Goal: Information Seeking & Learning: Learn about a topic

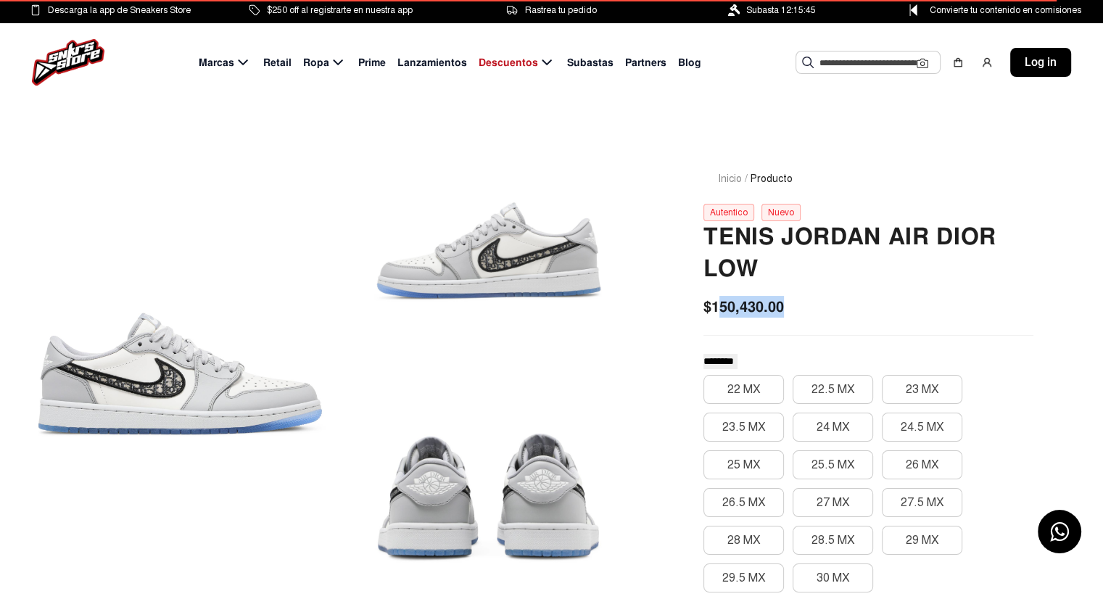
drag, startPoint x: 769, startPoint y: 304, endPoint x: 719, endPoint y: 306, distance: 50.1
click at [719, 306] on div "$150,430.00" at bounding box center [868, 307] width 330 height 22
click at [860, 303] on div "$150,430.00" at bounding box center [868, 307] width 330 height 22
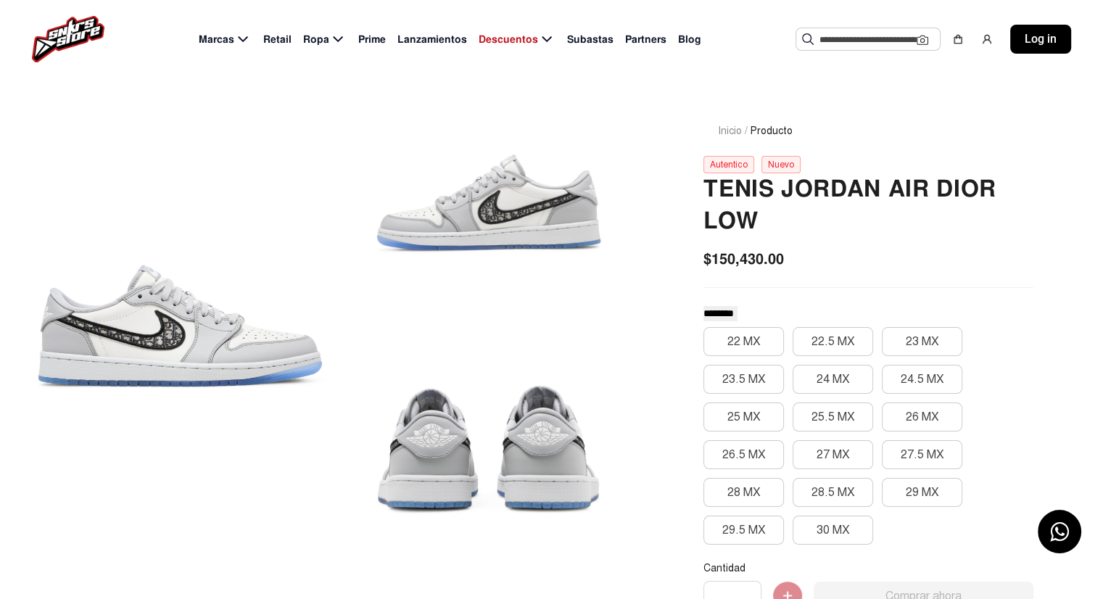
scroll to position [73, 0]
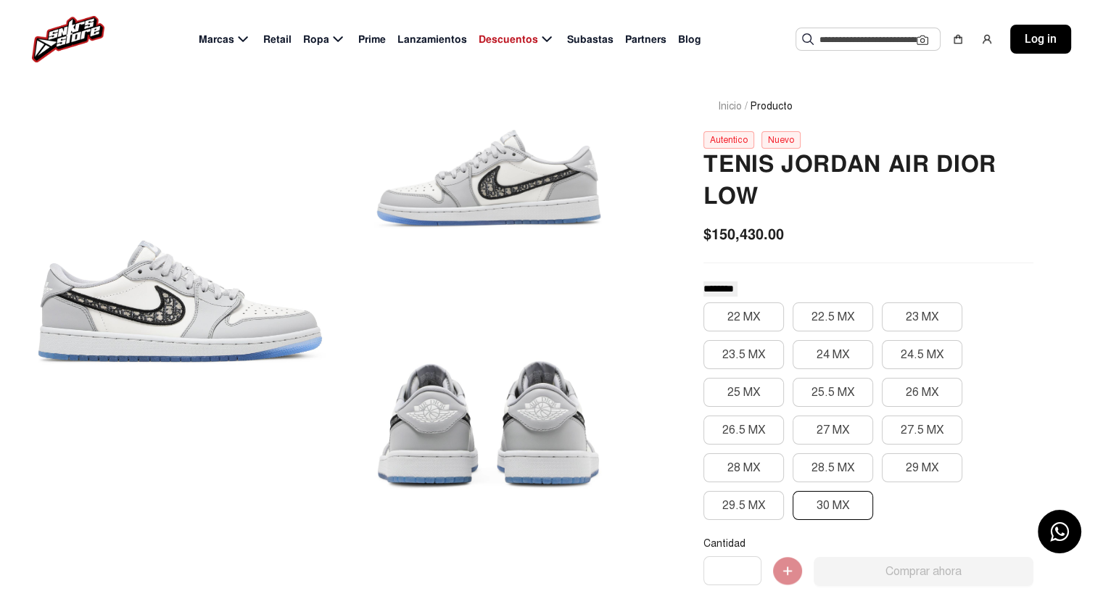
click at [836, 509] on button "30 MX" at bounding box center [833, 505] width 80 height 29
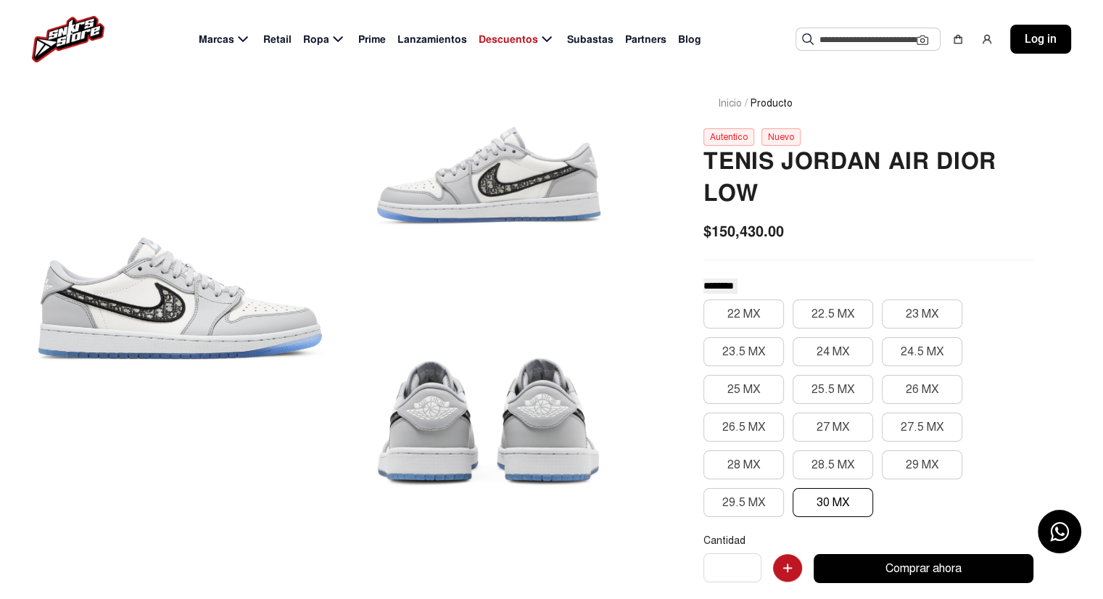
scroll to position [0, 0]
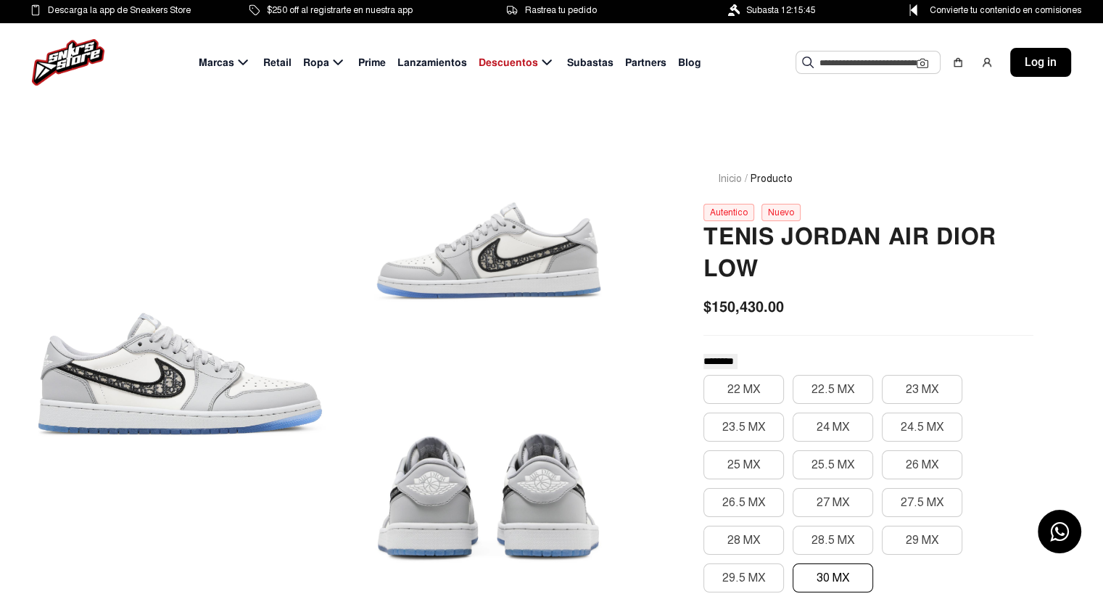
click at [723, 212] on div "Autentico" at bounding box center [728, 212] width 51 height 17
click at [779, 214] on div "Nuevo" at bounding box center [780, 212] width 39 height 17
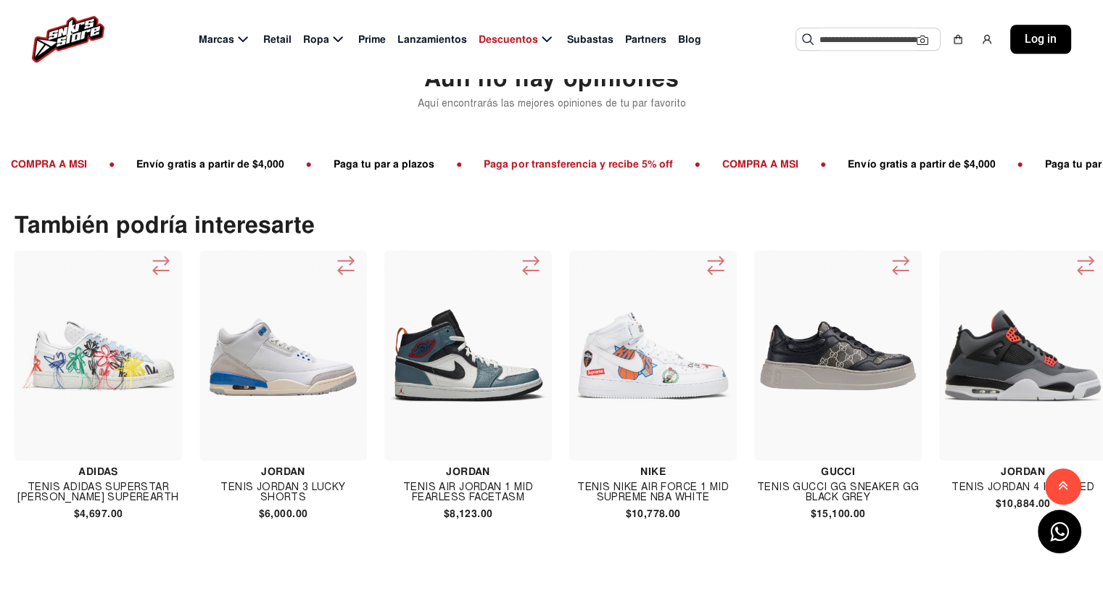
scroll to position [1378, 0]
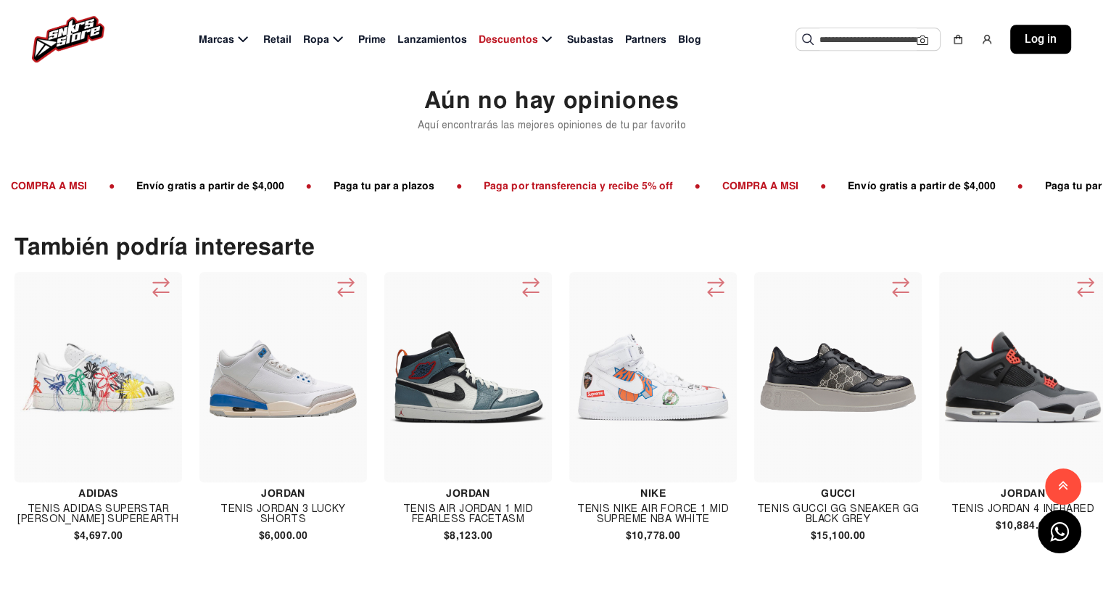
click at [589, 44] on span "Subastas" at bounding box center [590, 39] width 46 height 15
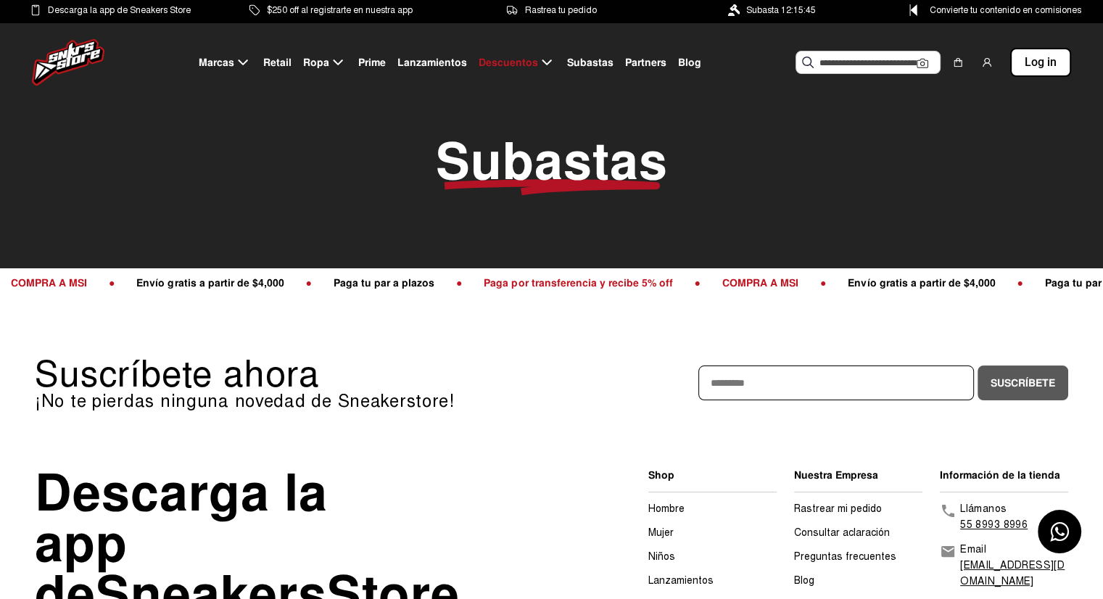
click at [592, 60] on span "Subastas" at bounding box center [590, 62] width 46 height 15
click at [593, 62] on span "Subastas" at bounding box center [590, 62] width 46 height 15
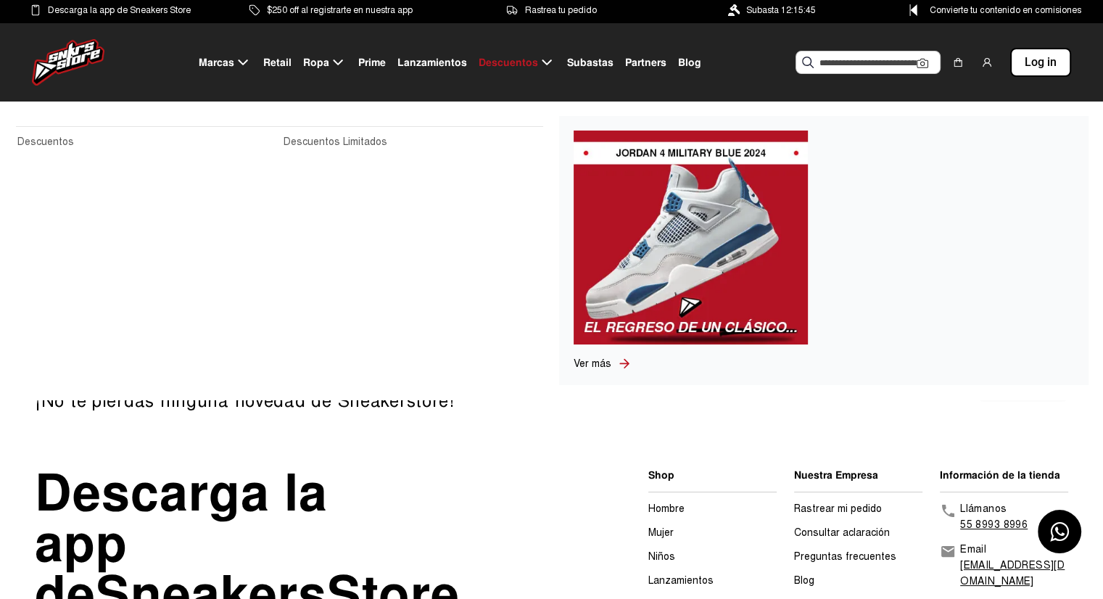
click at [705, 227] on img at bounding box center [691, 238] width 234 height 214
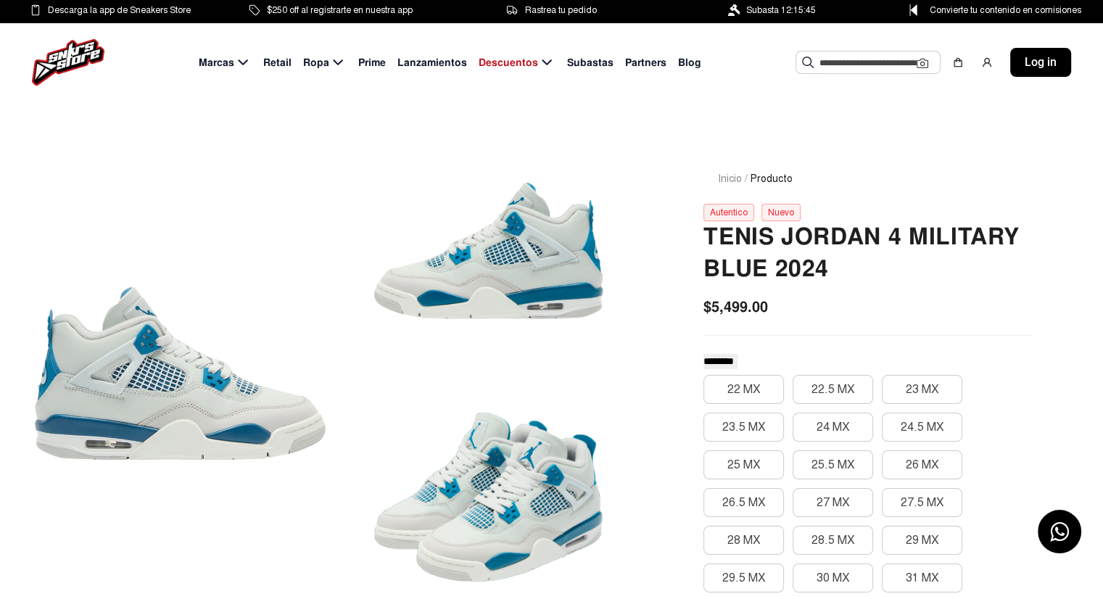
click at [415, 59] on span "Lanzamientos" at bounding box center [432, 62] width 70 height 15
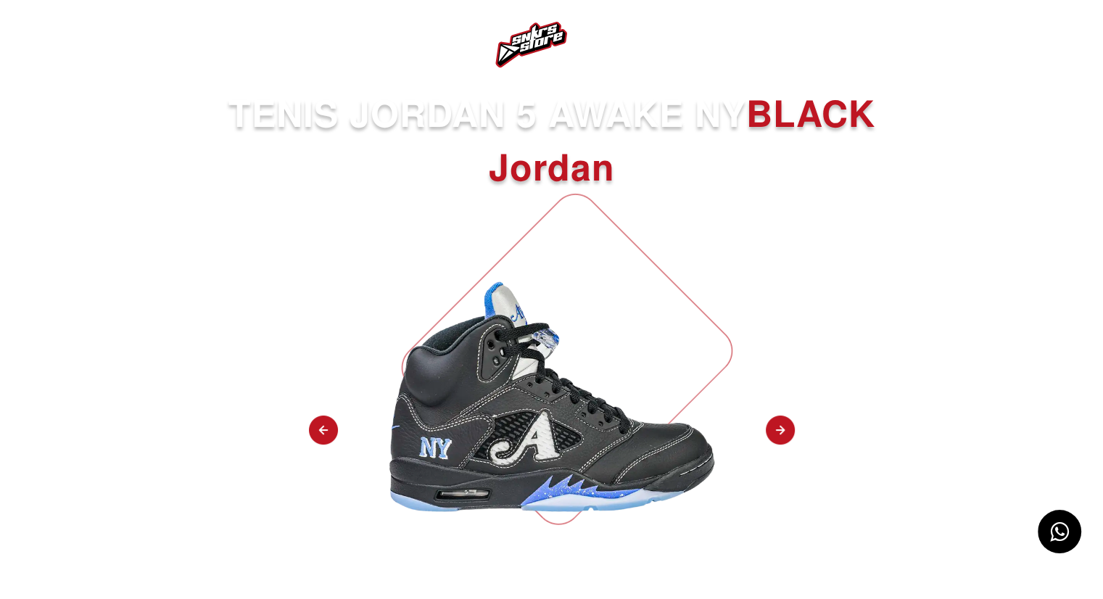
scroll to position [73, 0]
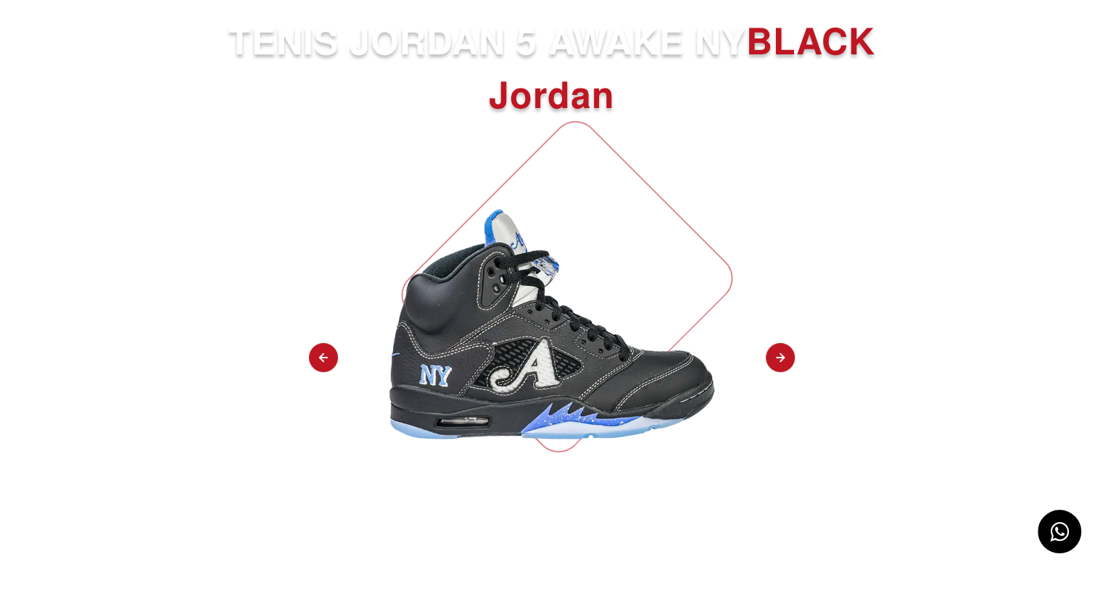
click at [780, 357] on img at bounding box center [780, 358] width 29 height 30
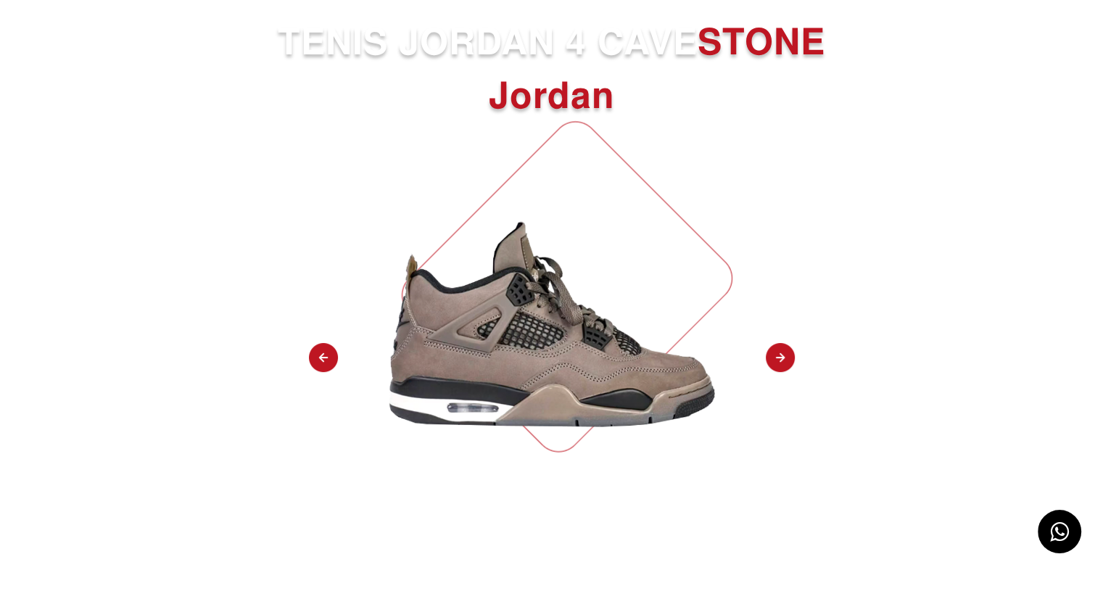
click at [780, 357] on img at bounding box center [780, 358] width 29 height 30
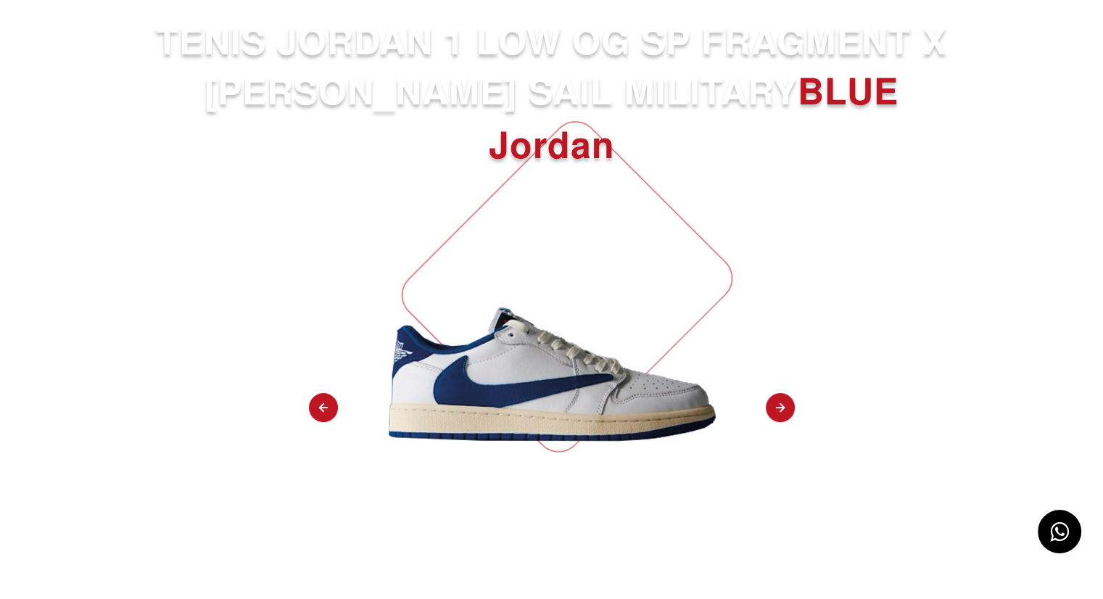
click at [780, 357] on div "TENIS JORDAN 1 LOW OG SP FRAGMENT X [PERSON_NAME] SAIL MILITARY BLUE Jordan Reg…" at bounding box center [551, 471] width 1103 height 909
click at [326, 404] on img at bounding box center [323, 408] width 29 height 30
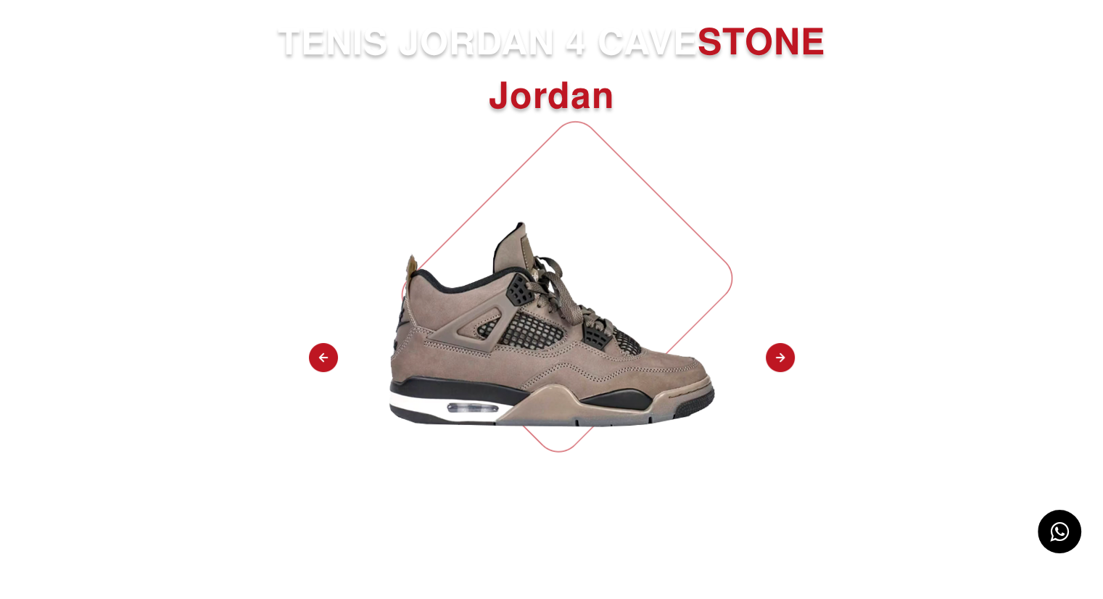
click at [325, 404] on div "TENIS JORDAN 4 CAVE STONE Jordan Registrate a la lista de espera Tiempo para el…" at bounding box center [551, 446] width 1103 height 859
click at [783, 355] on img at bounding box center [780, 358] width 29 height 30
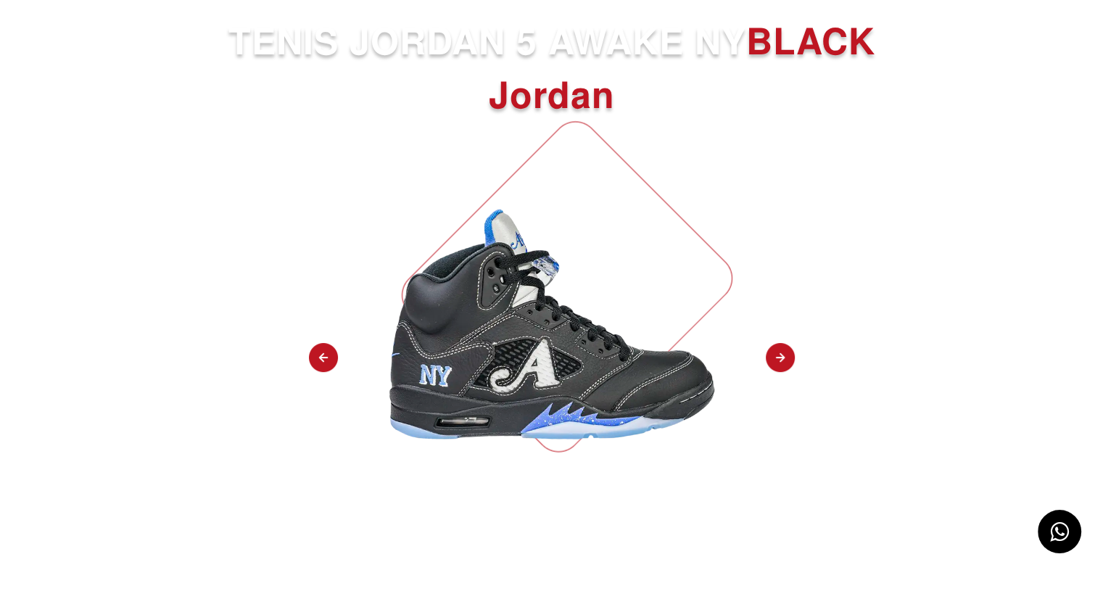
click at [783, 355] on img at bounding box center [780, 358] width 29 height 30
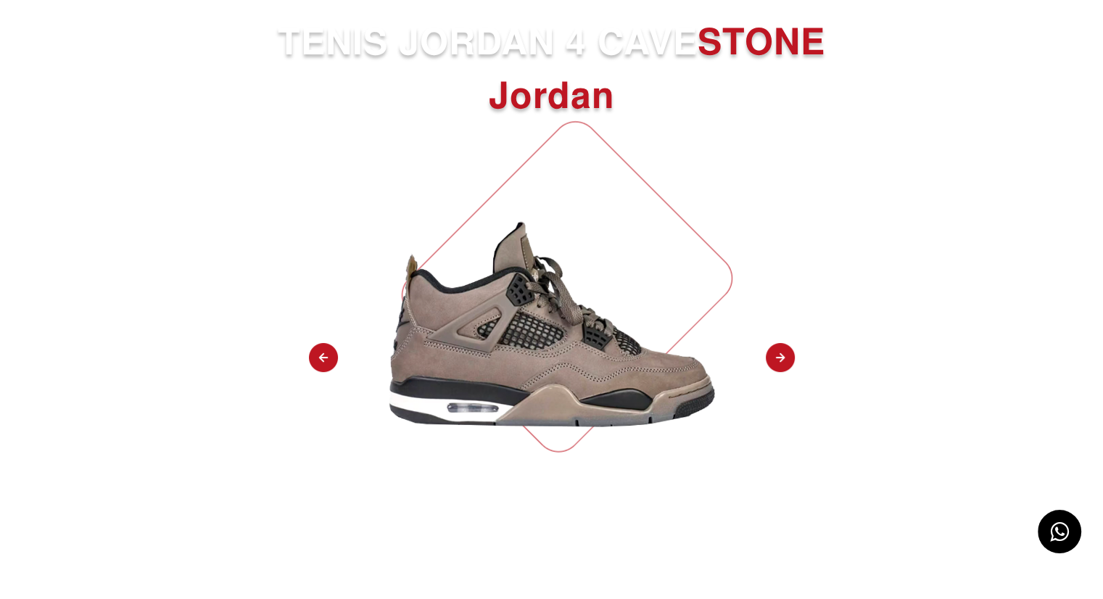
click at [873, 225] on div "TENIS JORDAN 4 CAVE STONE Jordan Registrate a la lista de espera Tiempo para el…" at bounding box center [551, 446] width 1103 height 859
click at [316, 359] on img at bounding box center [323, 358] width 29 height 30
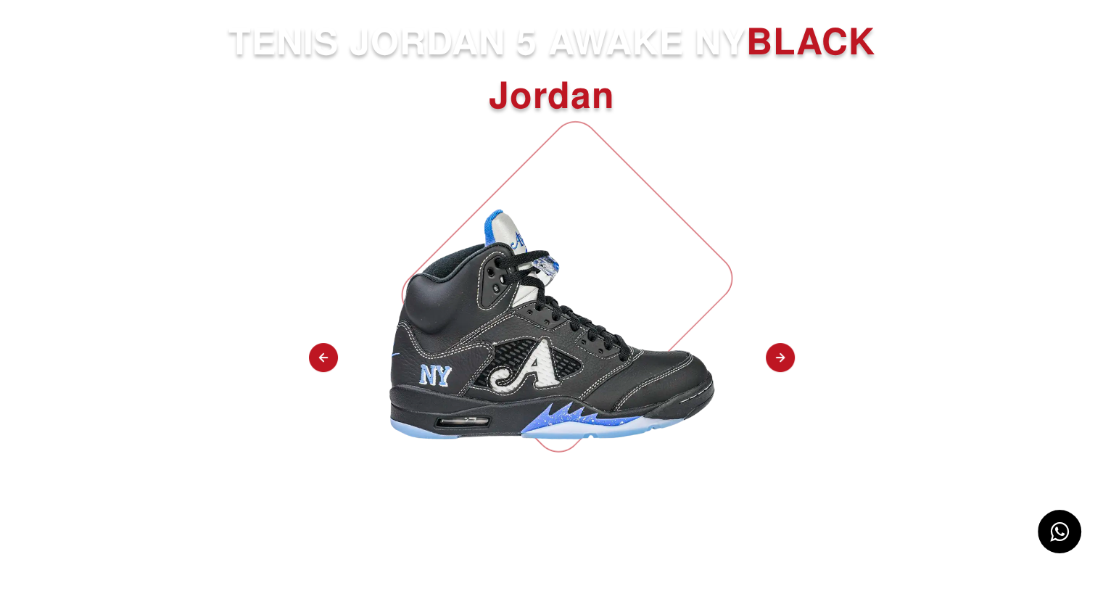
click at [316, 359] on img at bounding box center [323, 358] width 29 height 30
click at [783, 363] on img at bounding box center [780, 358] width 29 height 30
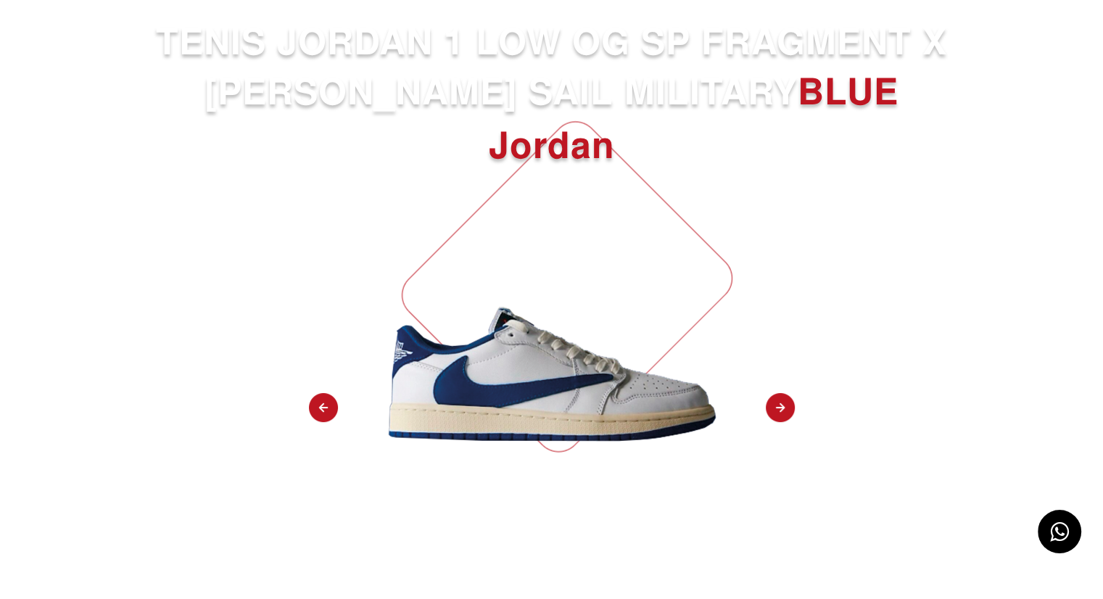
click at [320, 403] on img at bounding box center [323, 408] width 29 height 30
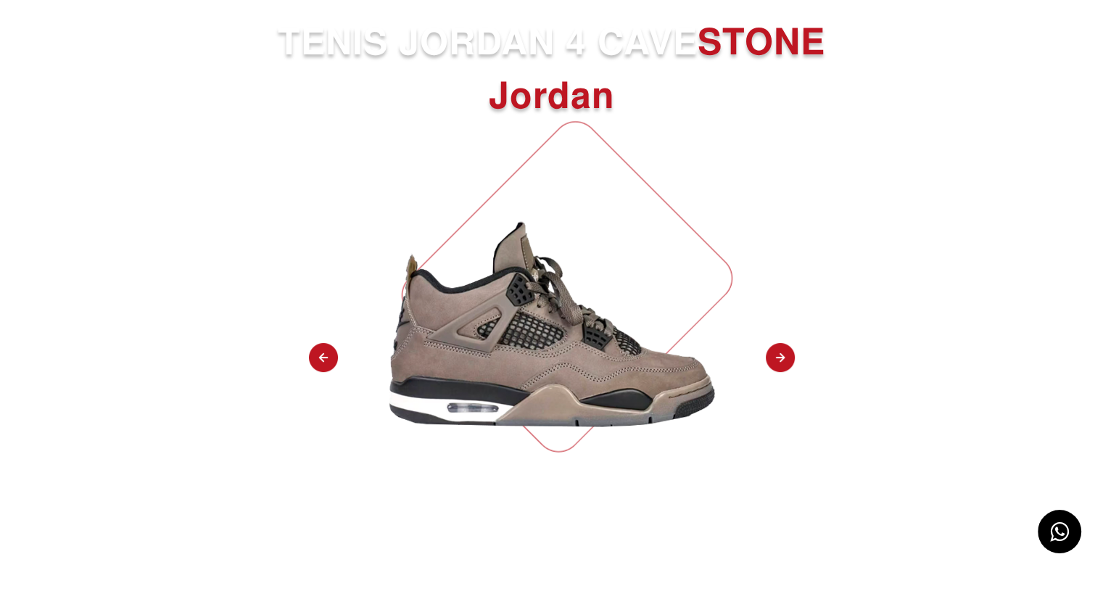
click at [320, 403] on div "TENIS JORDAN 4 CAVE STONE Jordan Registrate a la lista de espera Tiempo para el…" at bounding box center [551, 446] width 1103 height 859
click at [322, 361] on img at bounding box center [323, 358] width 29 height 30
click at [322, 357] on img at bounding box center [323, 358] width 29 height 30
click at [322, 355] on img at bounding box center [323, 358] width 29 height 30
click at [777, 357] on img at bounding box center [780, 358] width 29 height 30
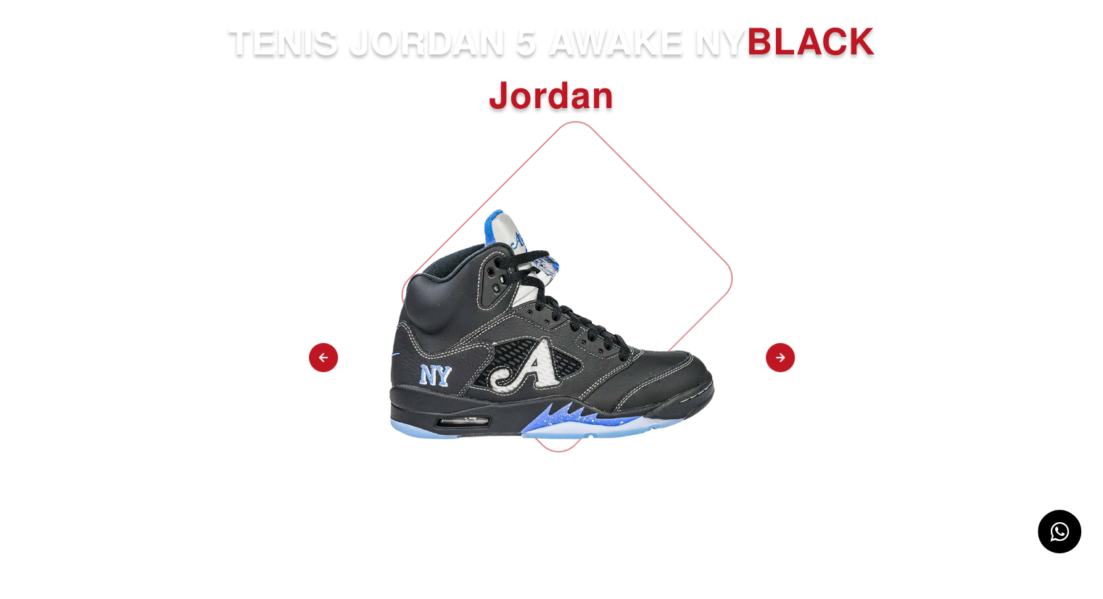
click at [774, 357] on img at bounding box center [780, 358] width 29 height 30
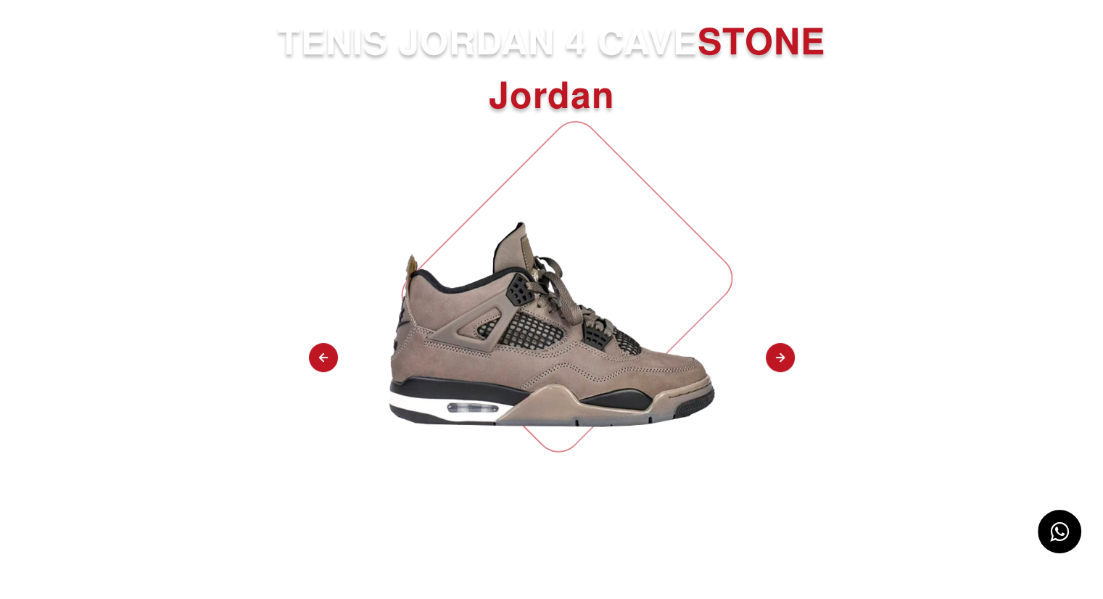
click at [774, 357] on img at bounding box center [780, 358] width 29 height 30
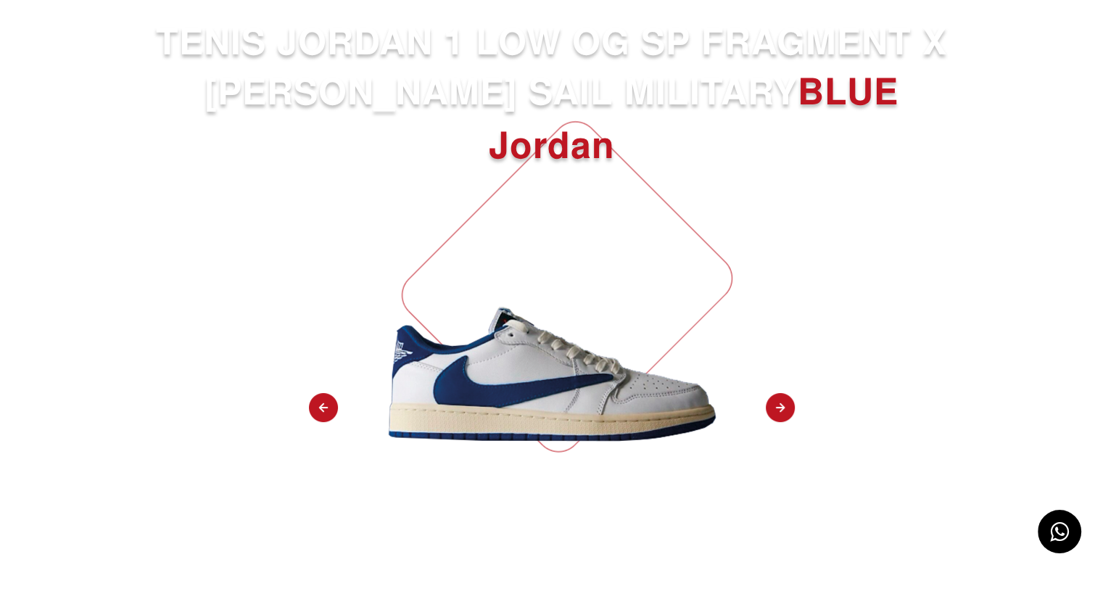
click at [774, 357] on div "TENIS JORDAN 1 LOW OG SP FRAGMENT X [PERSON_NAME] SAIL MILITARY BLUE Jordan Reg…" at bounding box center [551, 471] width 1103 height 909
click at [314, 407] on img at bounding box center [323, 408] width 29 height 30
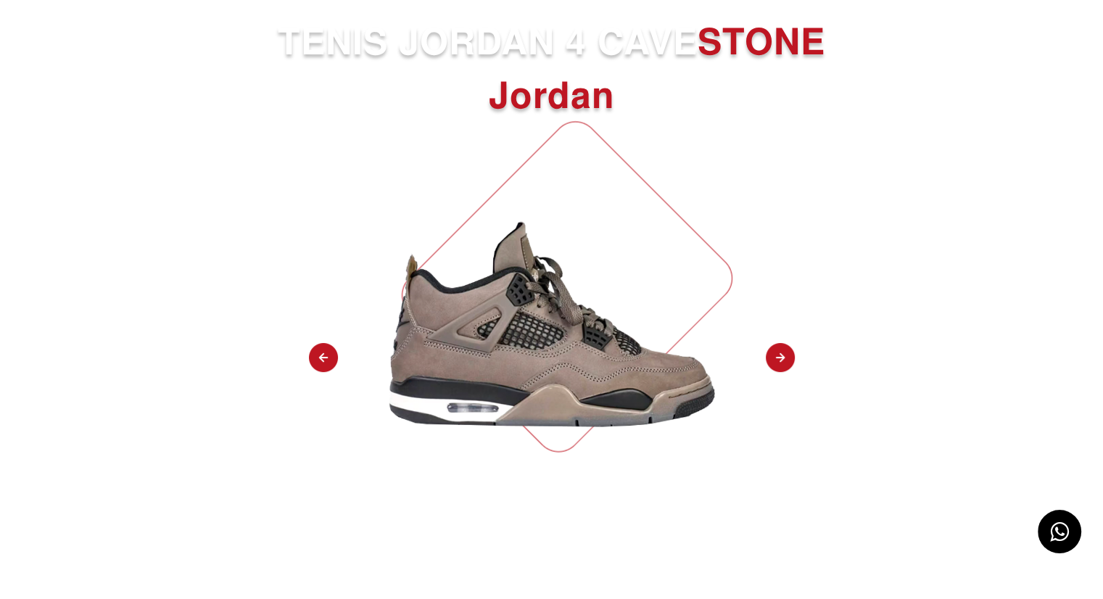
click at [314, 407] on div "TENIS JORDAN 4 CAVE STONE Jordan Registrate a la lista de espera Tiempo para el…" at bounding box center [551, 446] width 1103 height 859
click at [362, 290] on div "TENIS JORDAN 4 CAVE STONE Jordan Registrate a la lista de espera Tiempo para el…" at bounding box center [551, 446] width 1103 height 859
click at [327, 357] on img at bounding box center [323, 358] width 29 height 30
click at [779, 360] on img at bounding box center [780, 358] width 29 height 30
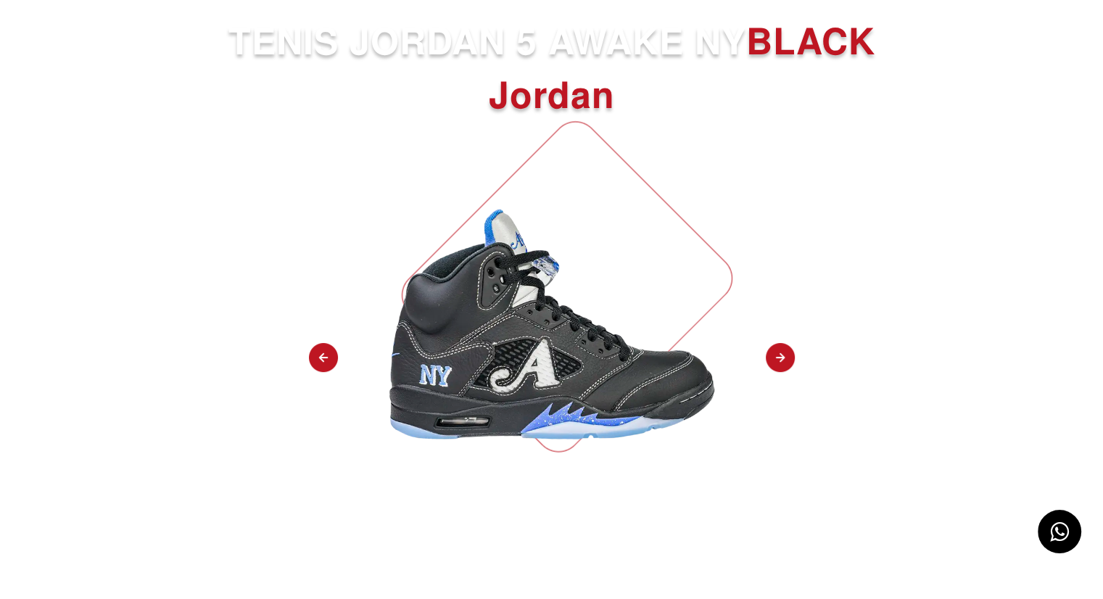
click at [779, 360] on img at bounding box center [780, 358] width 29 height 30
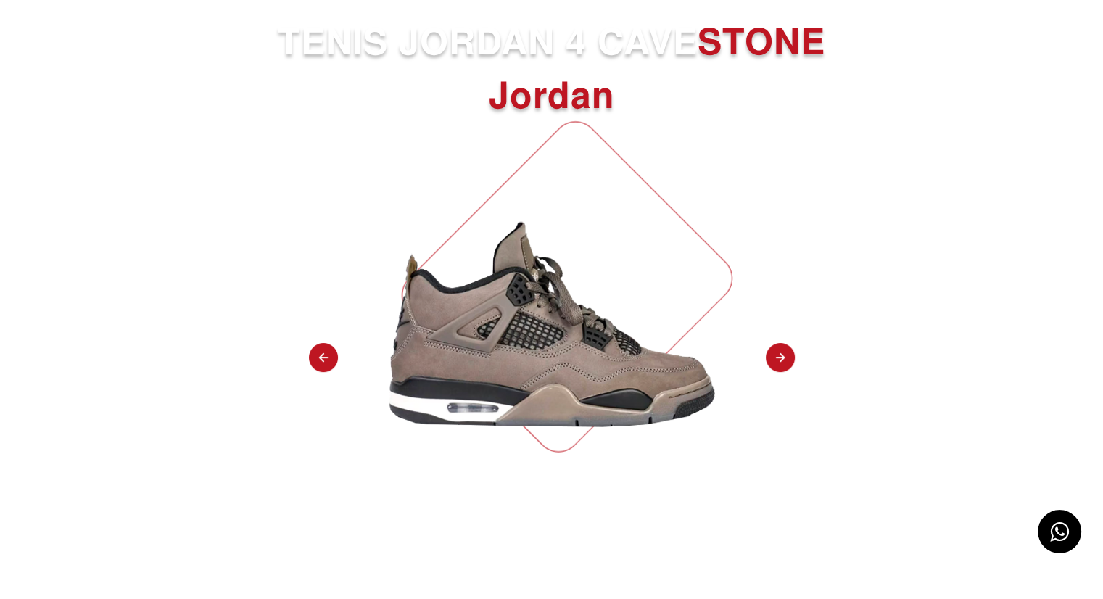
click at [324, 360] on img at bounding box center [323, 358] width 29 height 30
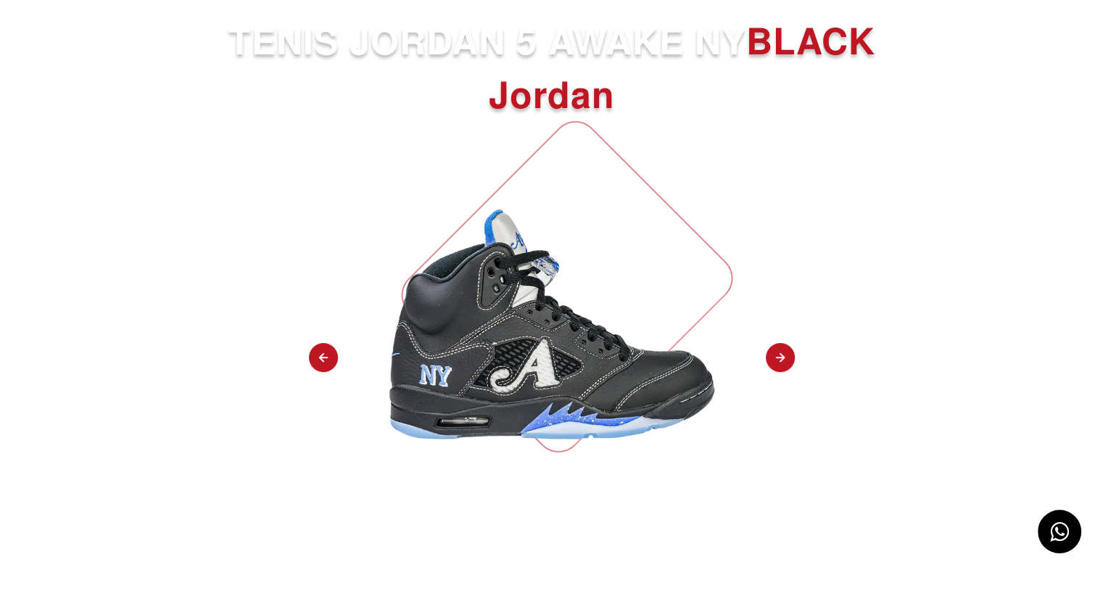
click at [783, 358] on img at bounding box center [780, 358] width 29 height 30
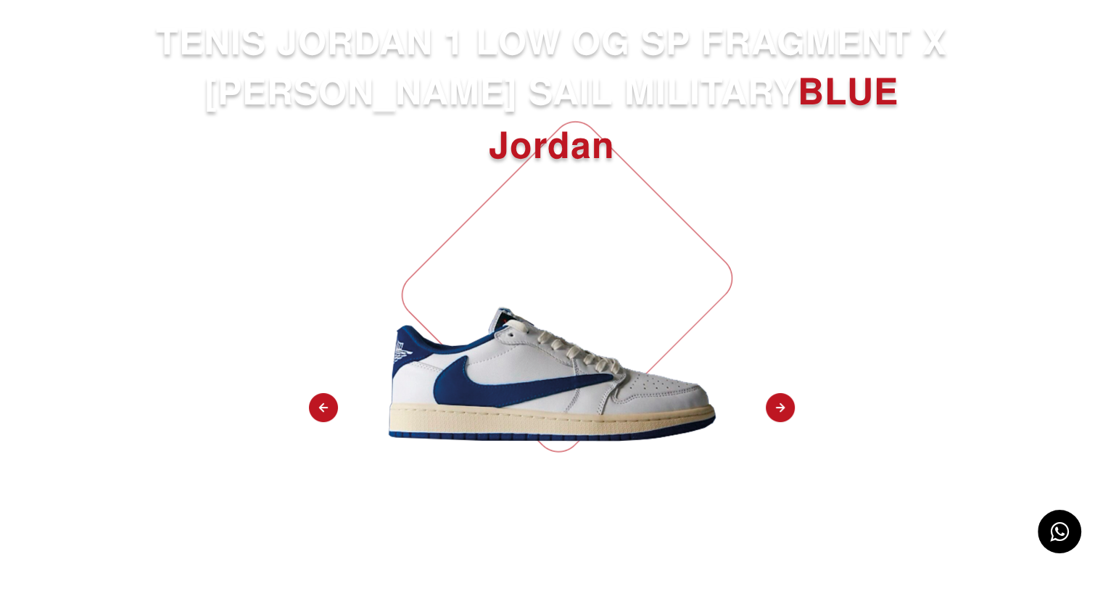
click at [326, 410] on img at bounding box center [323, 408] width 29 height 30
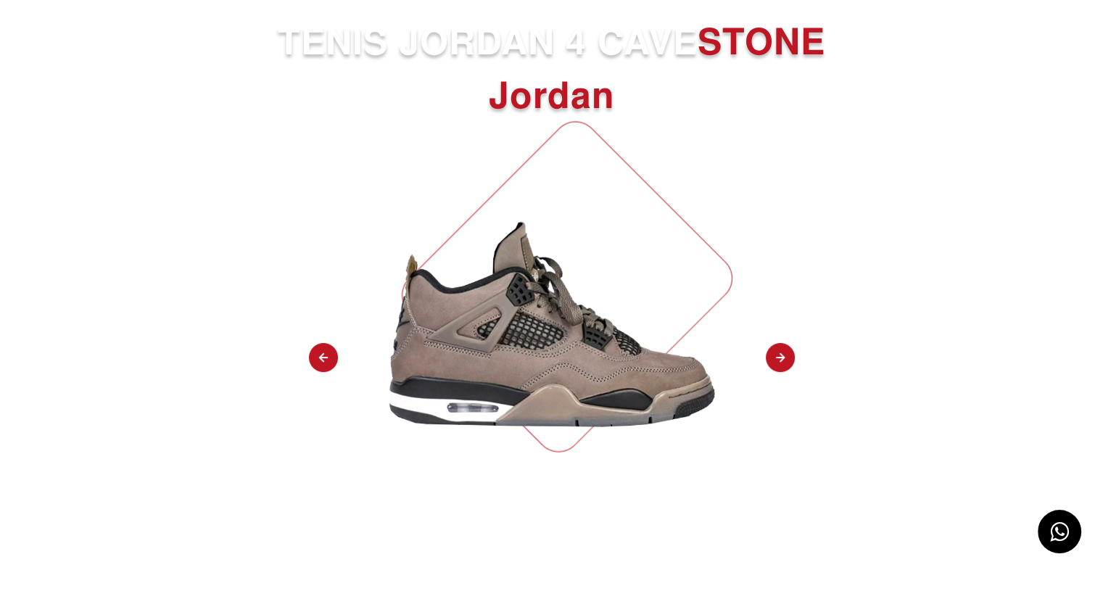
click at [586, 361] on img at bounding box center [551, 324] width 341 height 341
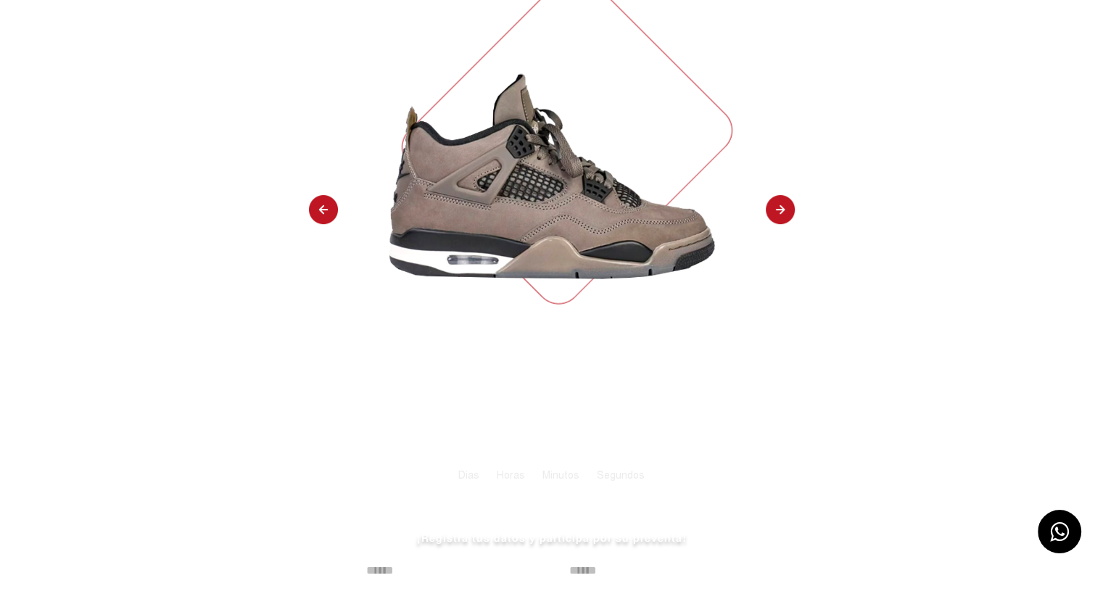
scroll to position [218, 0]
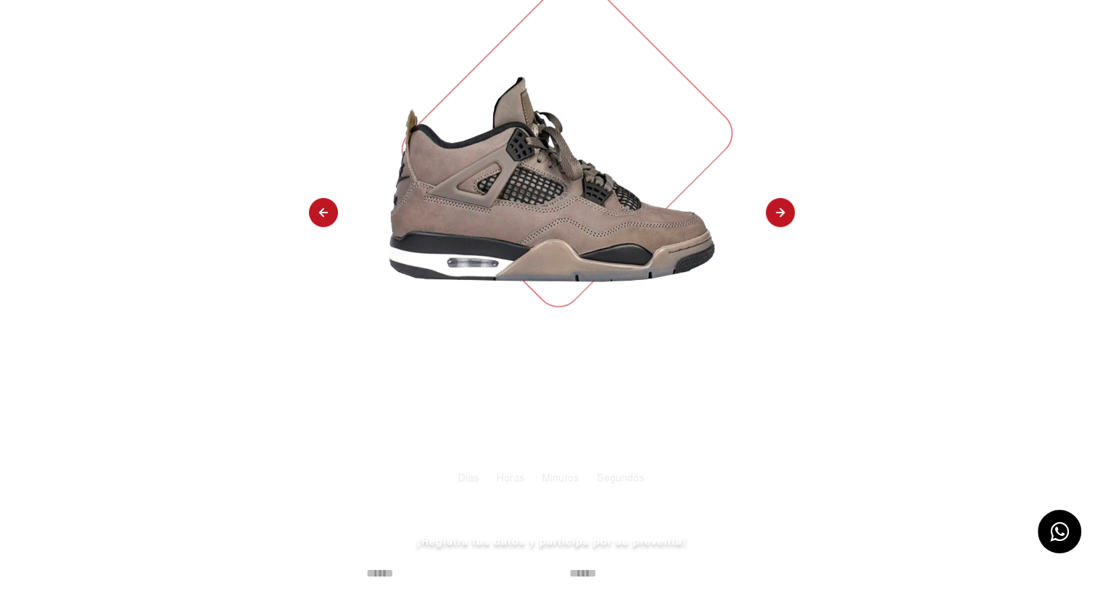
click at [781, 215] on img at bounding box center [780, 213] width 29 height 30
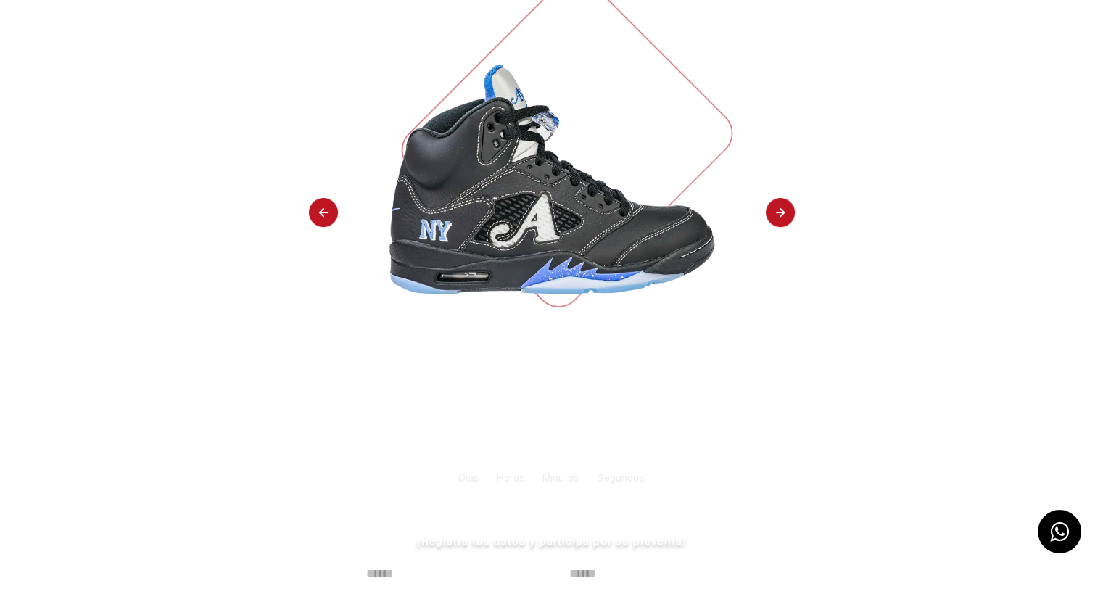
click at [781, 215] on img at bounding box center [780, 213] width 29 height 30
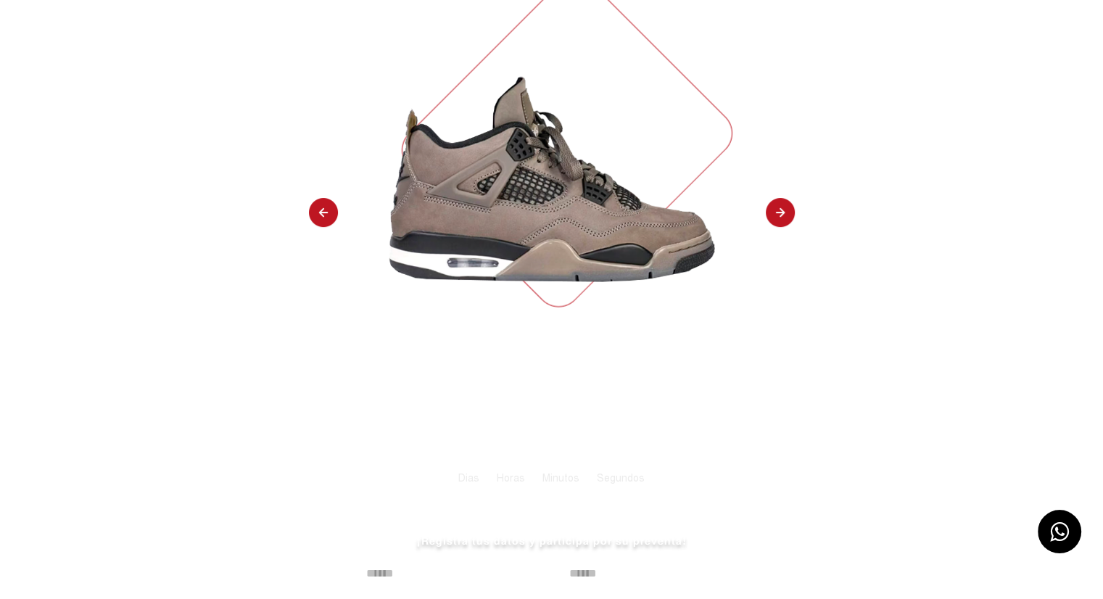
click at [780, 214] on img at bounding box center [780, 213] width 29 height 30
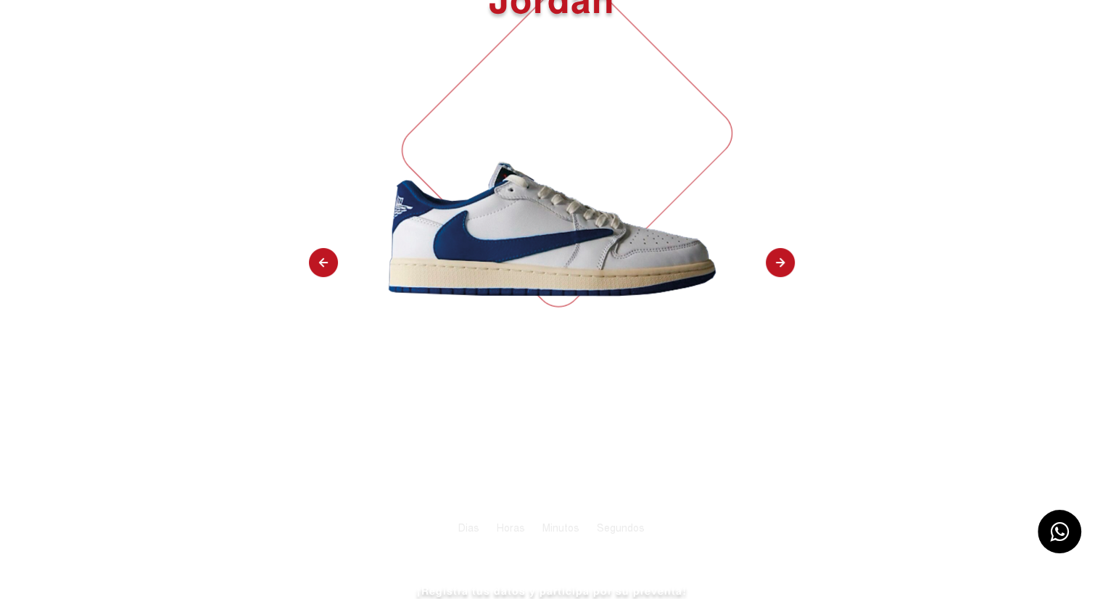
select select "**"
click at [495, 258] on img at bounding box center [551, 229] width 341 height 341
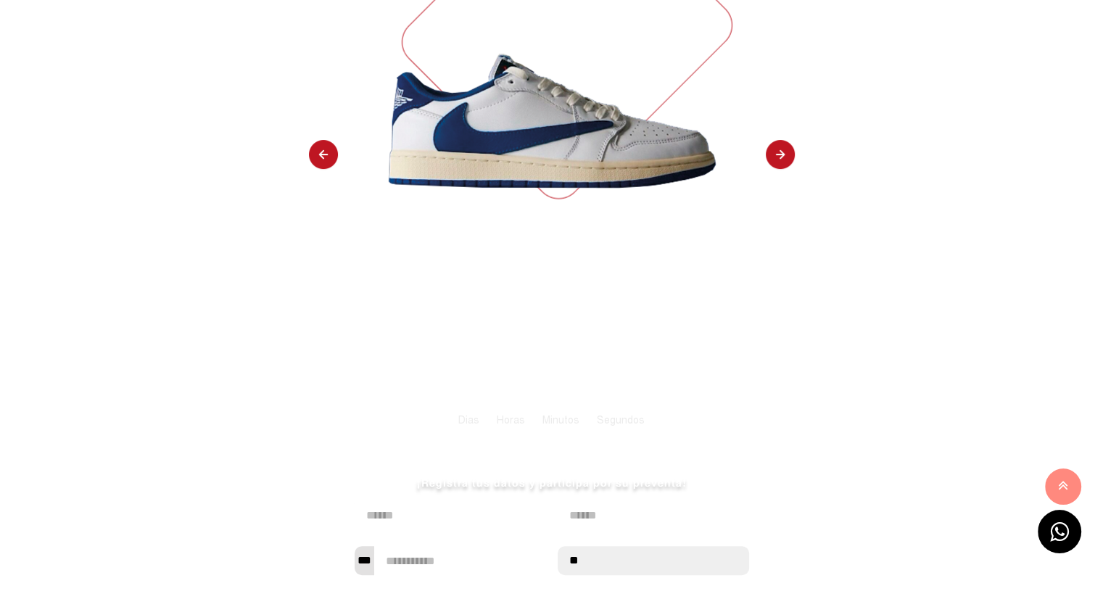
scroll to position [0, 0]
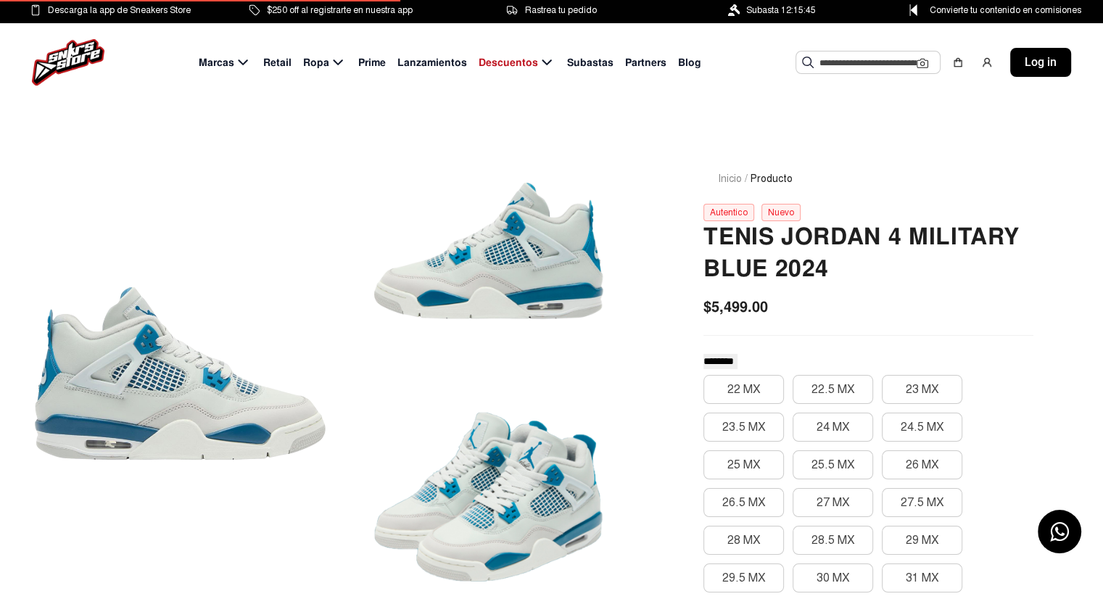
click at [863, 65] on input "text" at bounding box center [867, 62] width 97 height 22
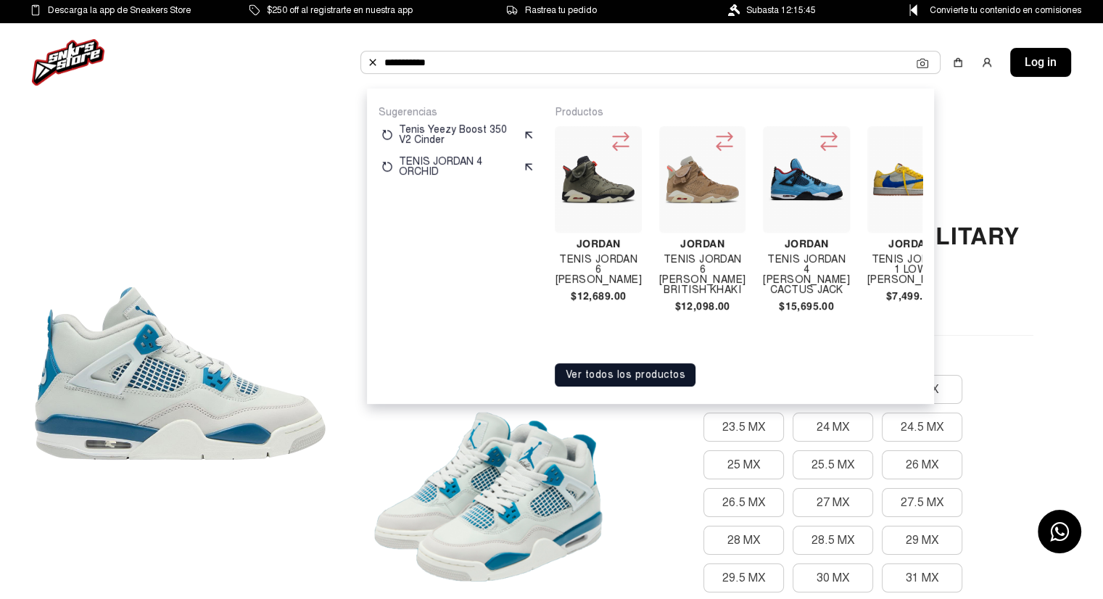
click at [762, 66] on input "**********" at bounding box center [650, 62] width 532 height 22
click at [447, 65] on input "**********" at bounding box center [650, 62] width 532 height 22
type input "**********"
click at [644, 381] on button "Ver todos los productos" at bounding box center [625, 374] width 141 height 23
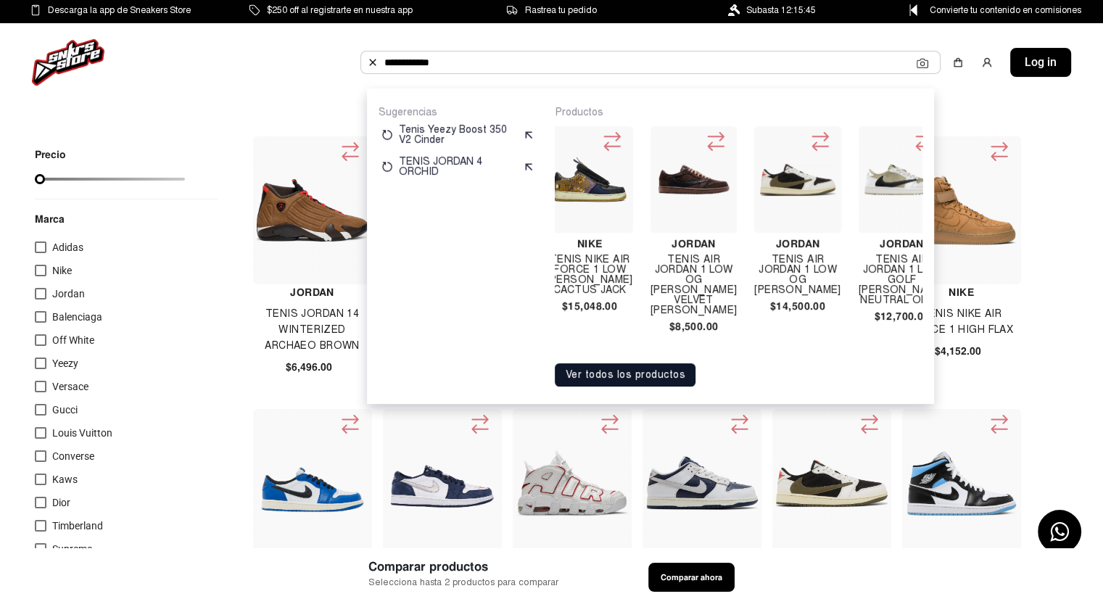
scroll to position [0, 1597]
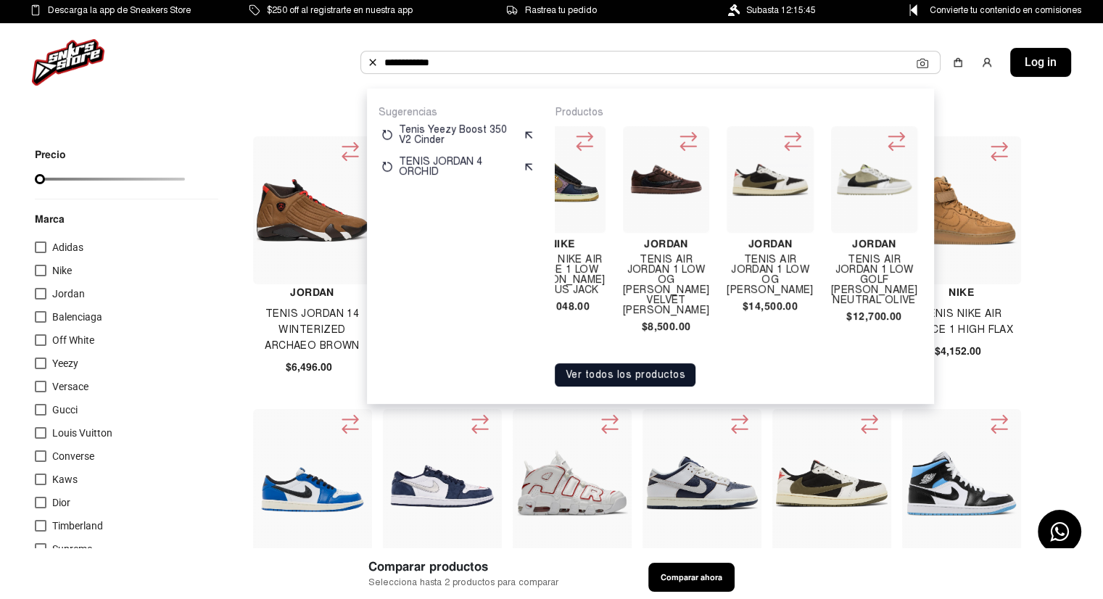
click at [750, 184] on img at bounding box center [769, 180] width 75 height 32
click at [575, 491] on img at bounding box center [572, 483] width 112 height 112
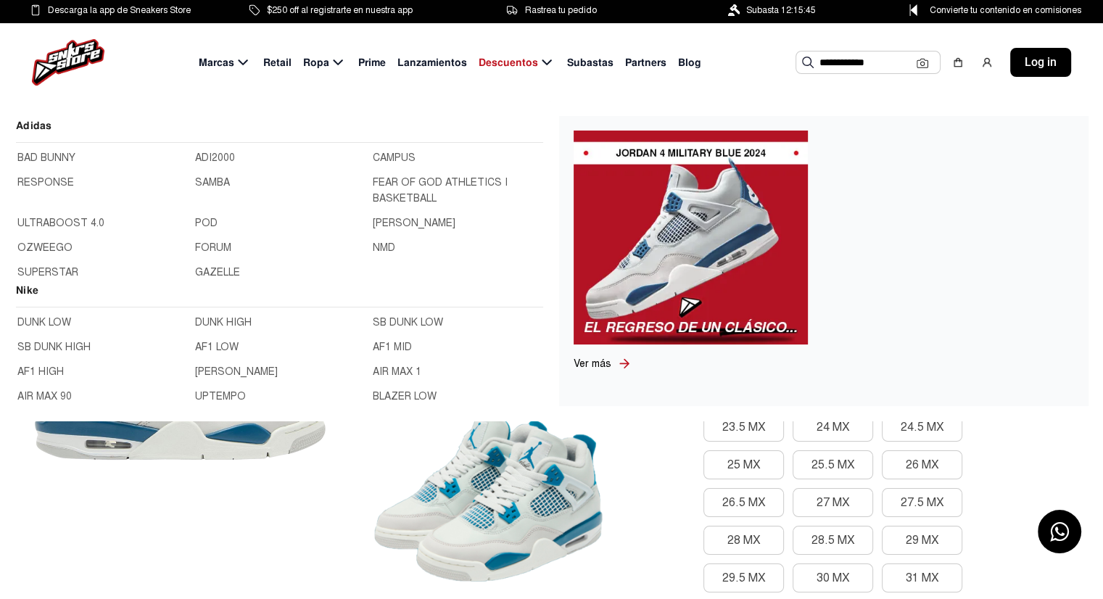
click at [52, 157] on link "BAD BUNNY" at bounding box center [101, 158] width 169 height 16
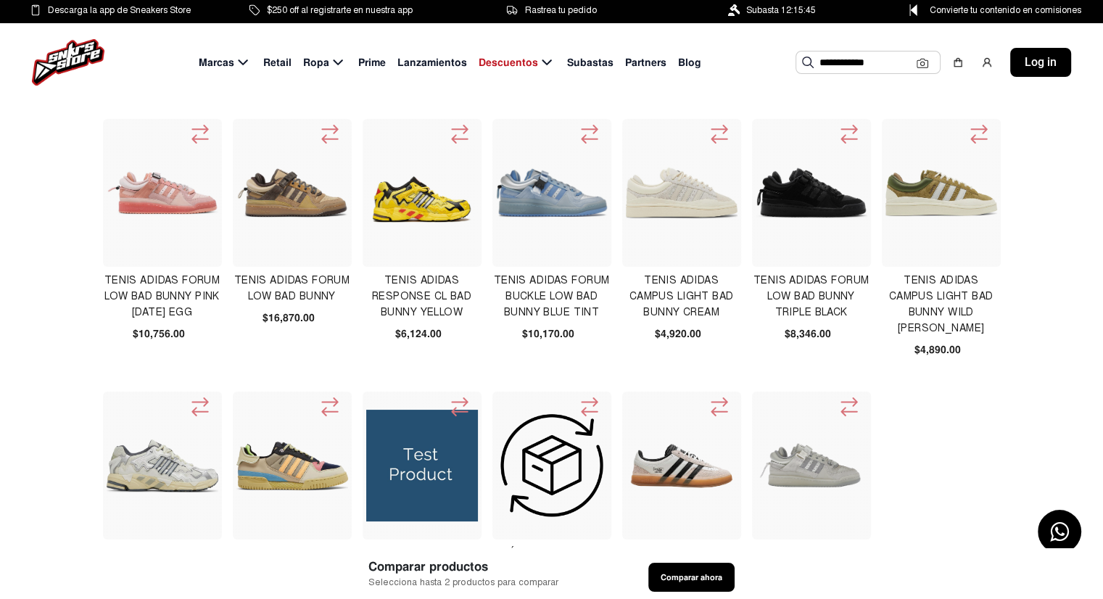
click at [160, 203] on img at bounding box center [163, 193] width 112 height 112
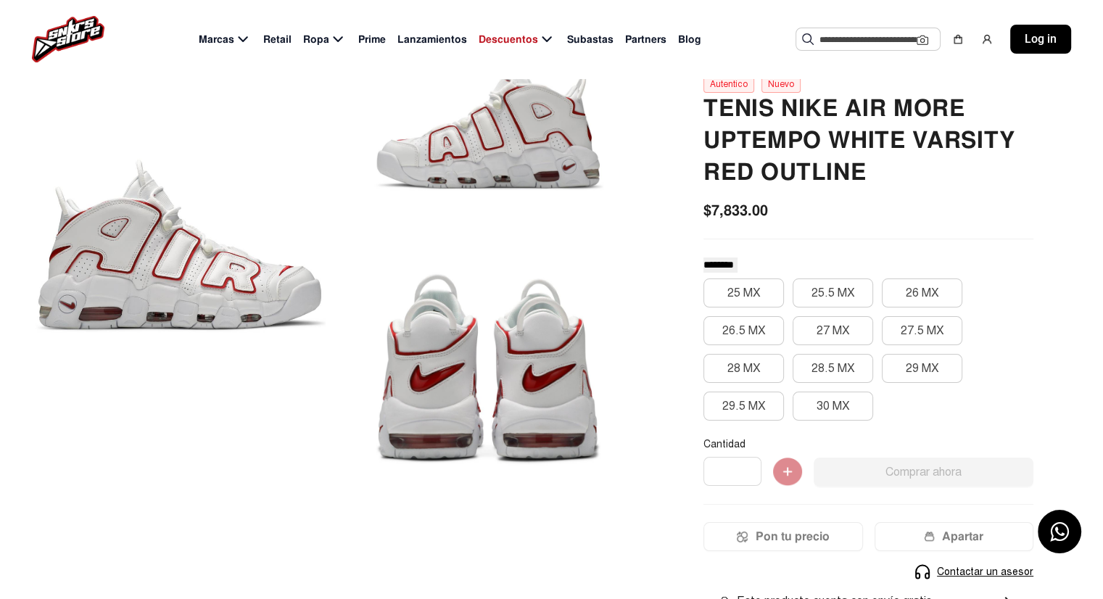
scroll to position [73, 0]
